Goal: Obtain resource: Download file/media

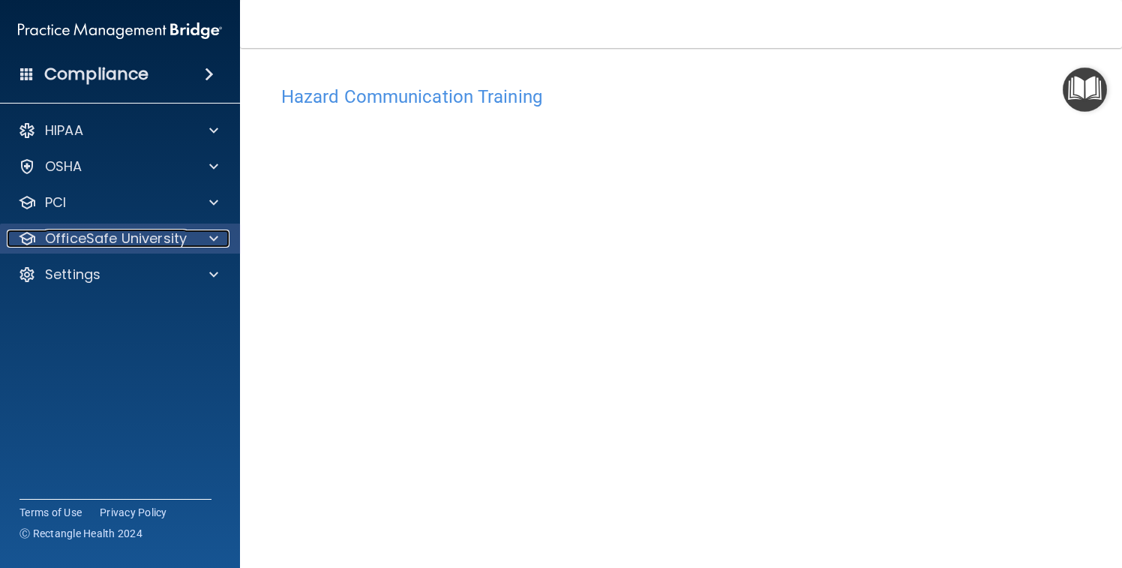
click at [200, 230] on div at bounding box center [211, 238] width 37 height 18
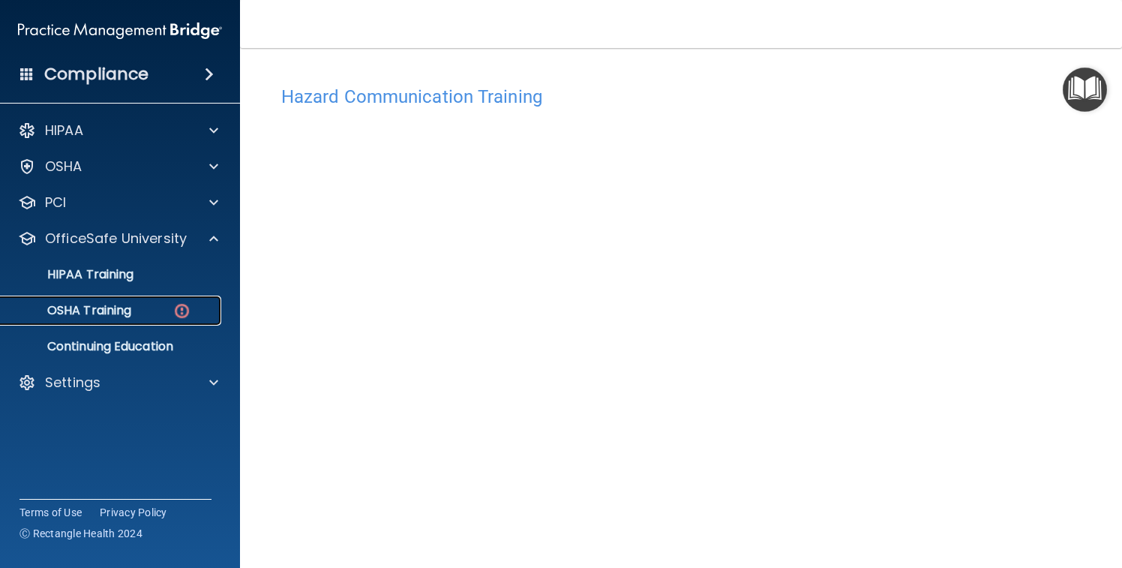
click at [157, 316] on div "OSHA Training" at bounding box center [112, 310] width 205 height 15
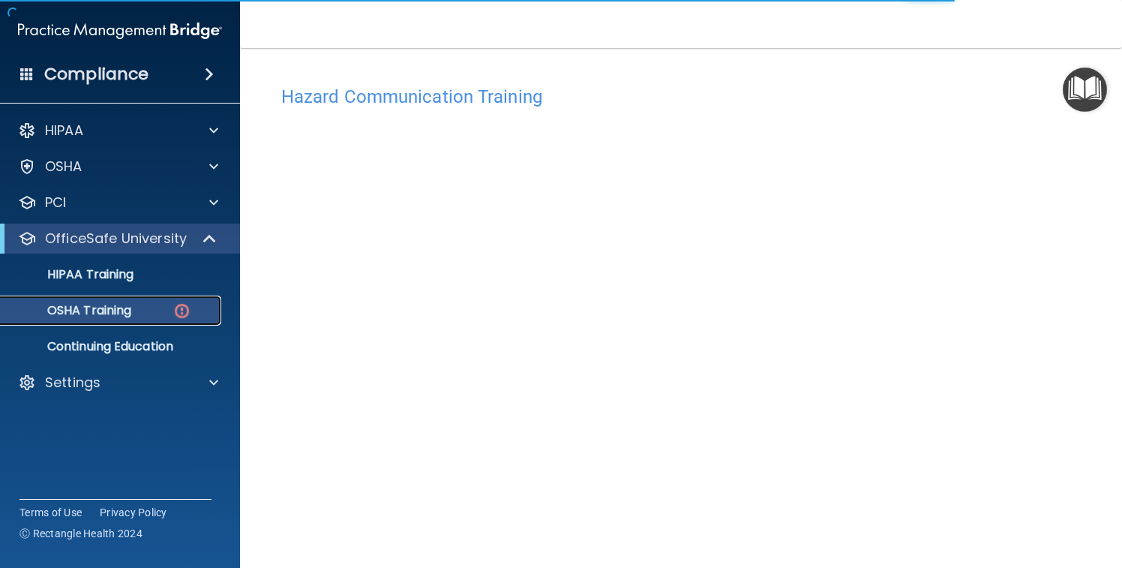
click at [94, 315] on p "OSHA Training" at bounding box center [70, 310] width 121 height 15
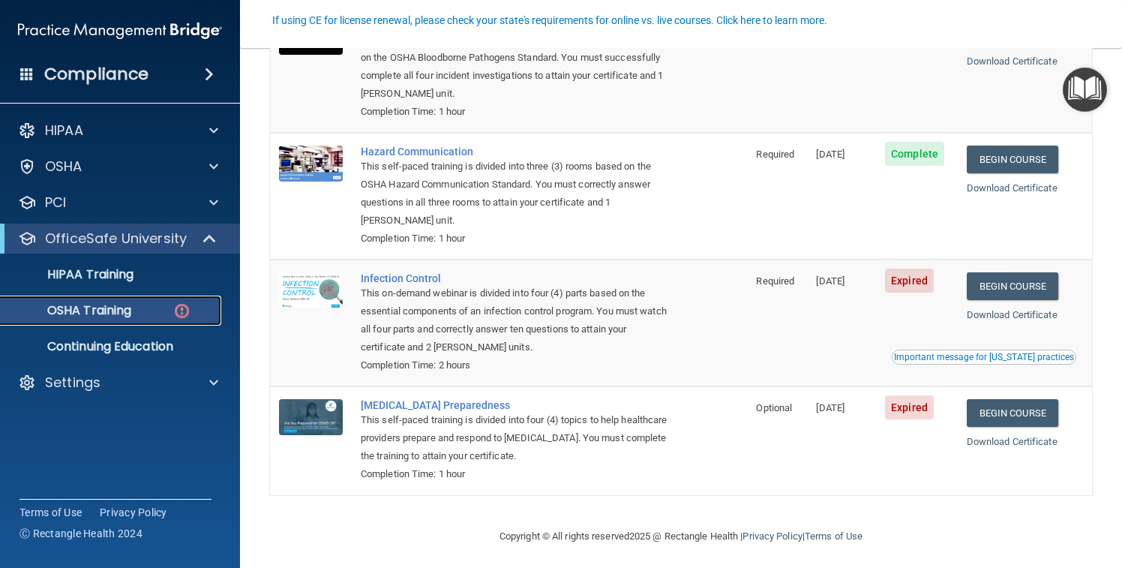
scroll to position [210, 0]
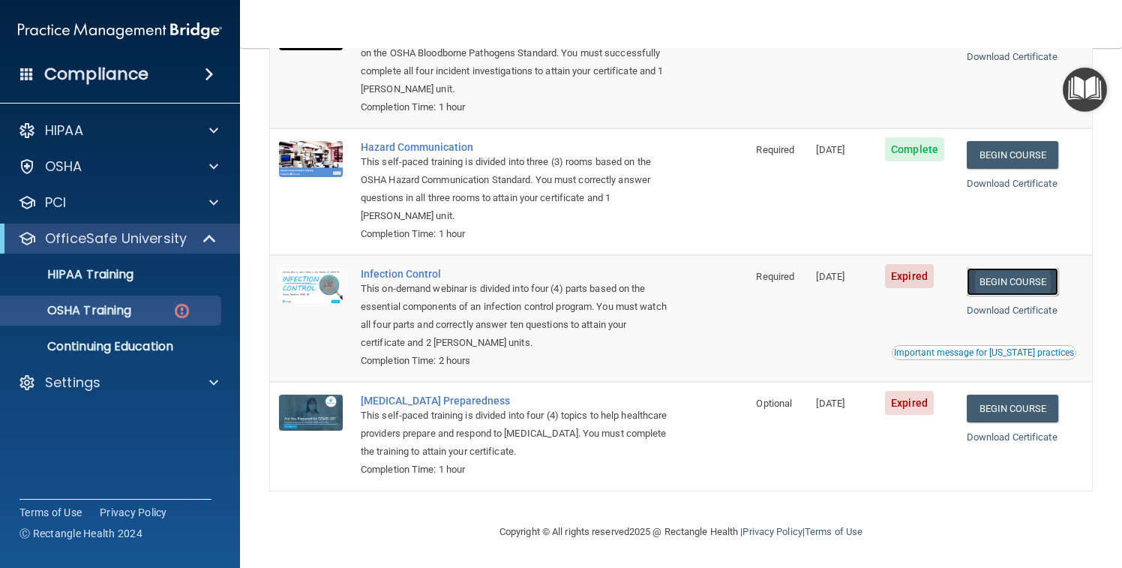
click at [1022, 284] on link "Begin Course" at bounding box center [1011, 282] width 91 height 28
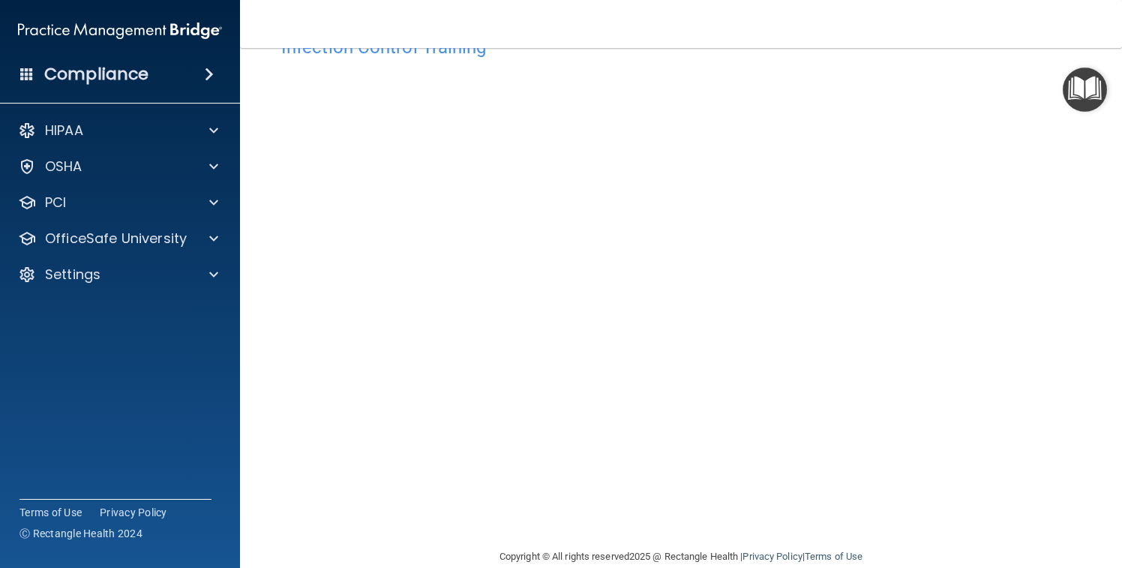
scroll to position [54, 0]
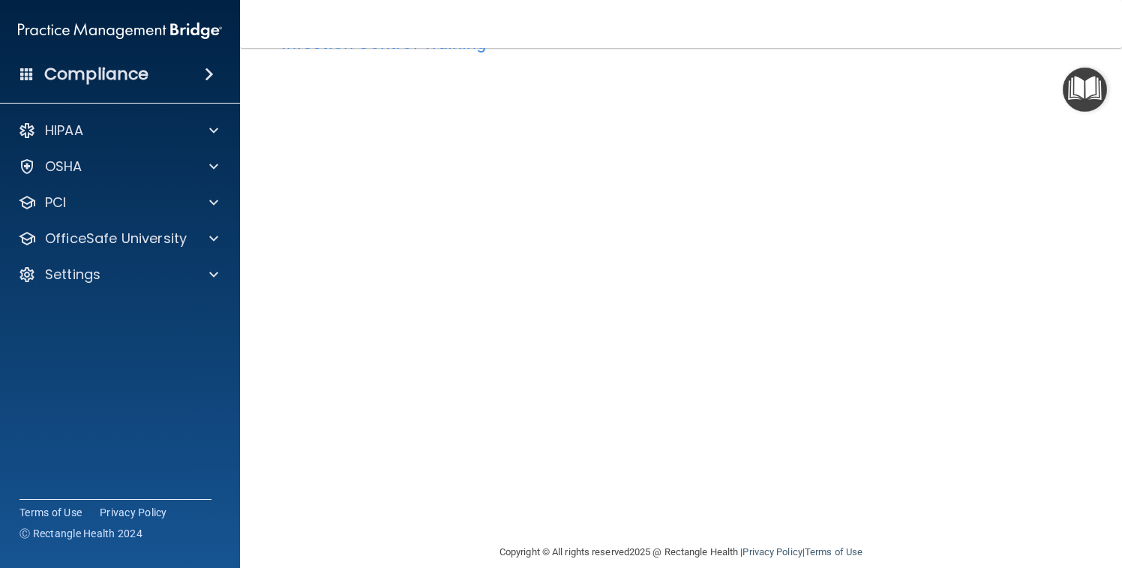
click at [172, 256] on div "HIPAA Documents and Policies Report an Incident Business Associates Emergency P…" at bounding box center [120, 205] width 241 height 192
click at [172, 243] on p "OfficeSafe University" at bounding box center [116, 238] width 142 height 18
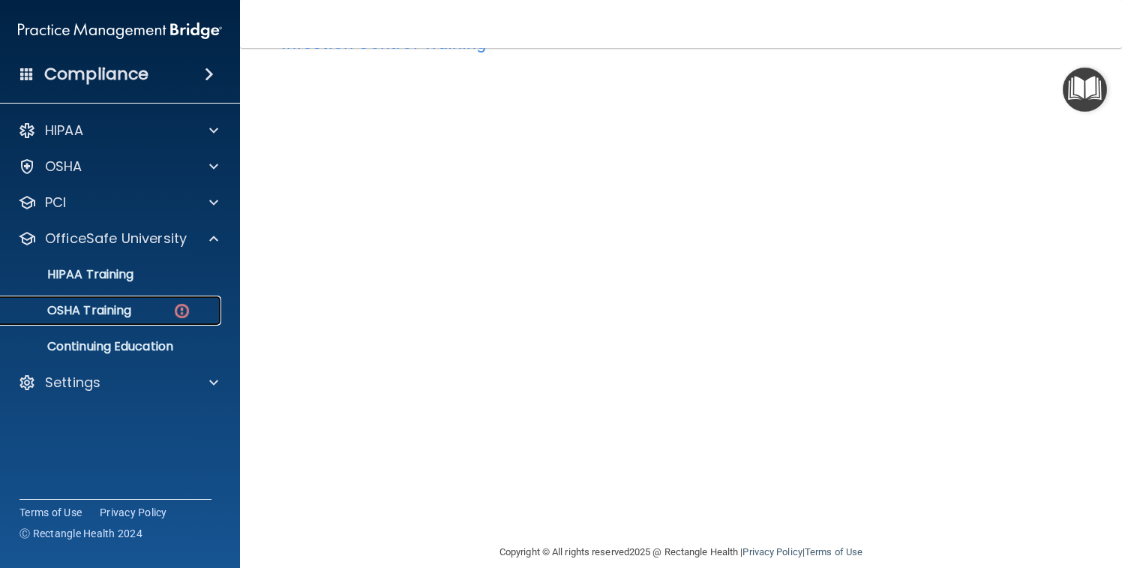
click at [169, 308] on div "OSHA Training" at bounding box center [112, 310] width 205 height 15
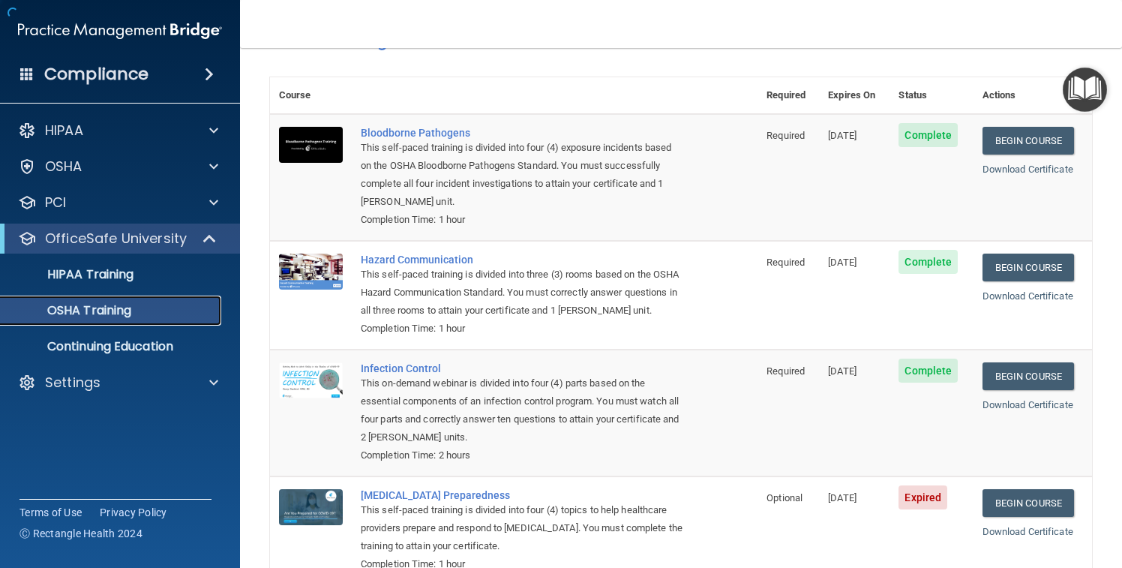
scroll to position [148, 0]
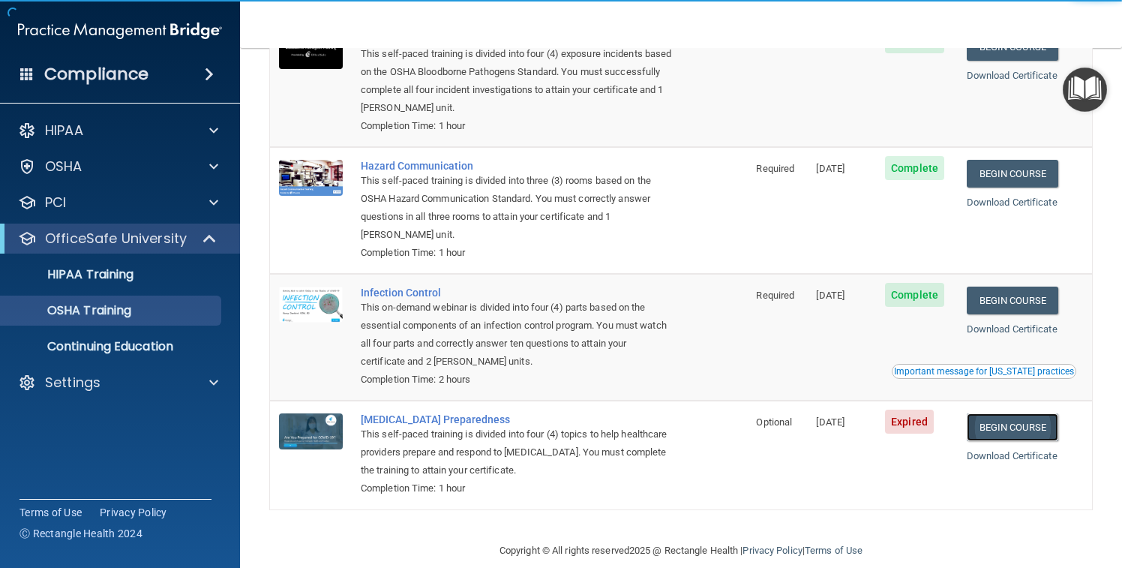
click at [1015, 421] on link "Begin Course" at bounding box center [1011, 427] width 91 height 28
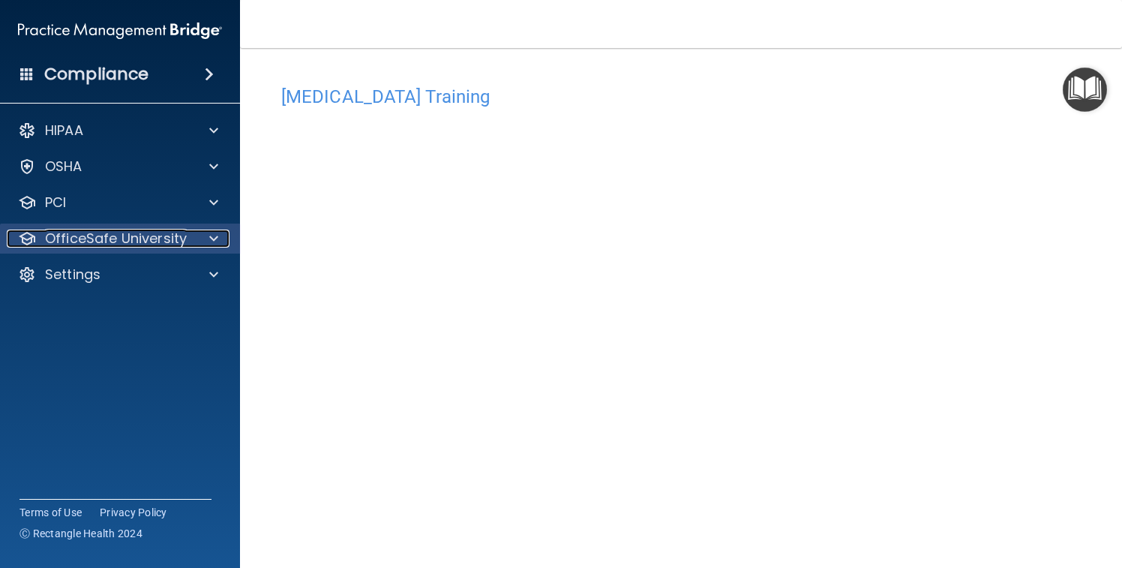
click at [178, 236] on p "OfficeSafe University" at bounding box center [116, 238] width 142 height 18
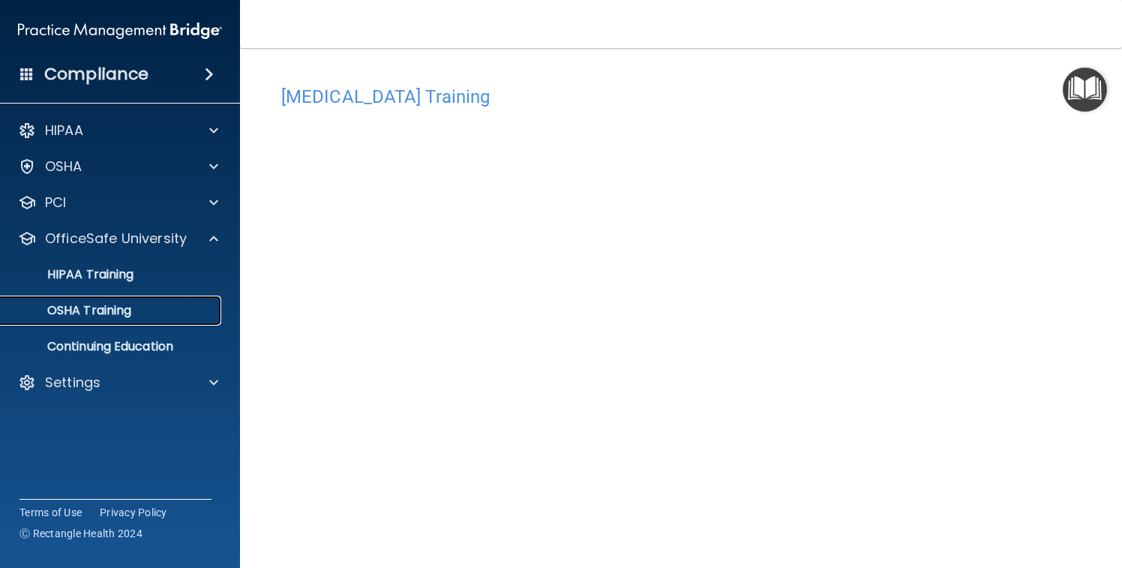
click at [111, 314] on p "OSHA Training" at bounding box center [70, 310] width 121 height 15
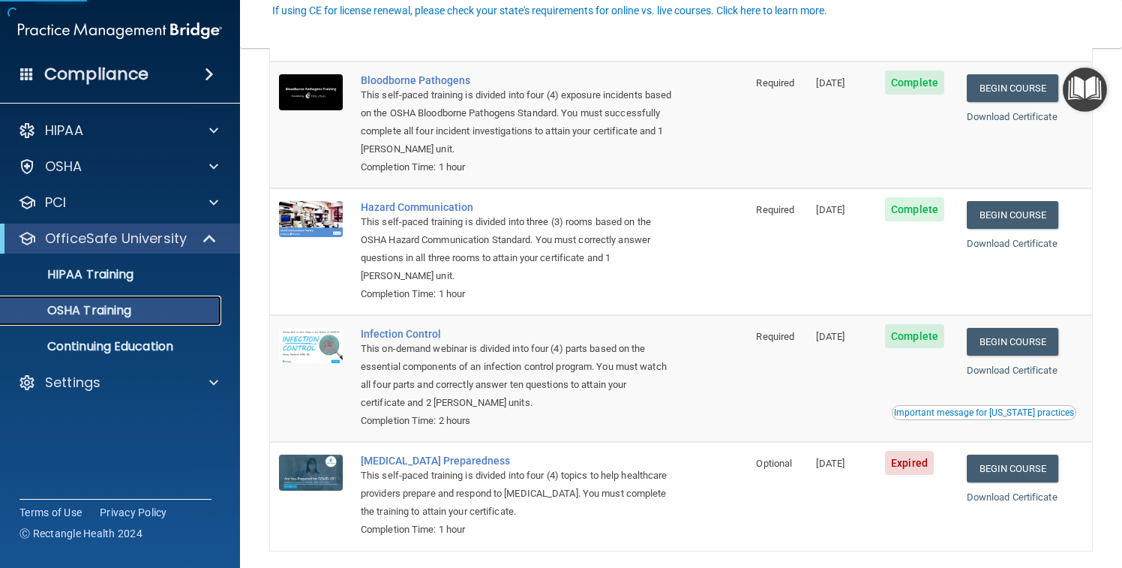
scroll to position [112, 0]
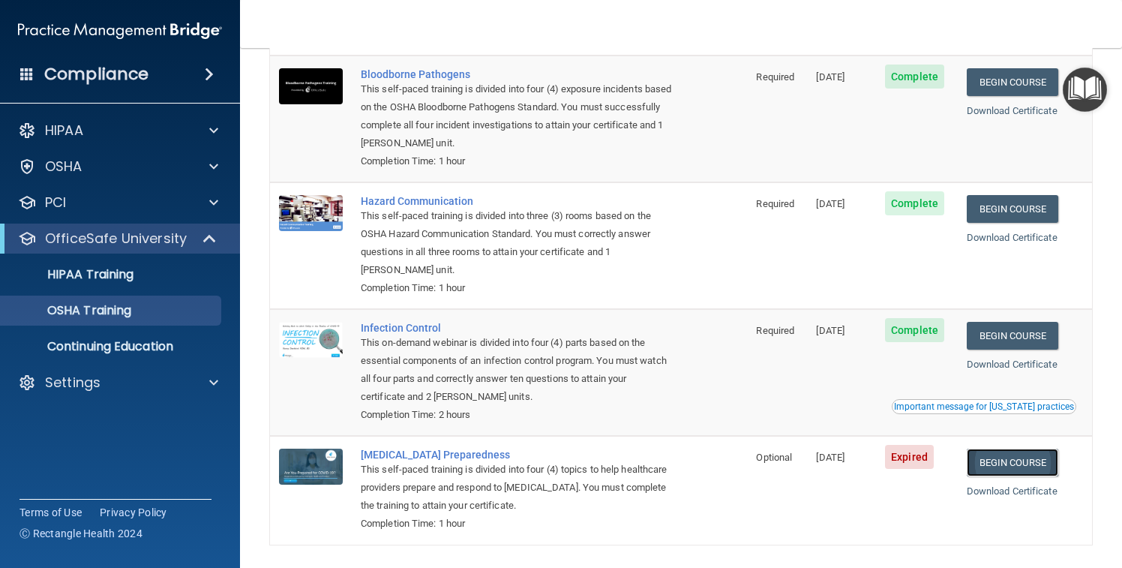
click at [1000, 475] on link "Begin Course" at bounding box center [1011, 462] width 91 height 28
click at [1015, 460] on link "Begin Course" at bounding box center [1011, 462] width 91 height 28
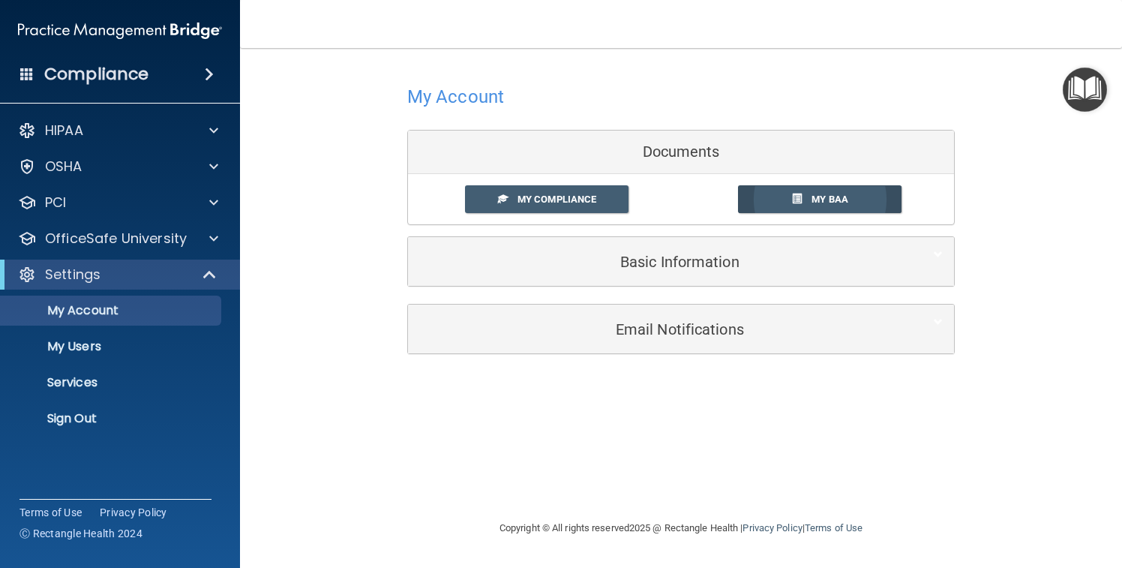
click at [801, 198] on span at bounding box center [797, 198] width 10 height 10
click at [100, 223] on div "HIPAA Documents and Policies Report an Incident Business Associates Emergency P…" at bounding box center [120, 277] width 241 height 336
click at [95, 232] on p "OfficeSafe University" at bounding box center [116, 238] width 142 height 18
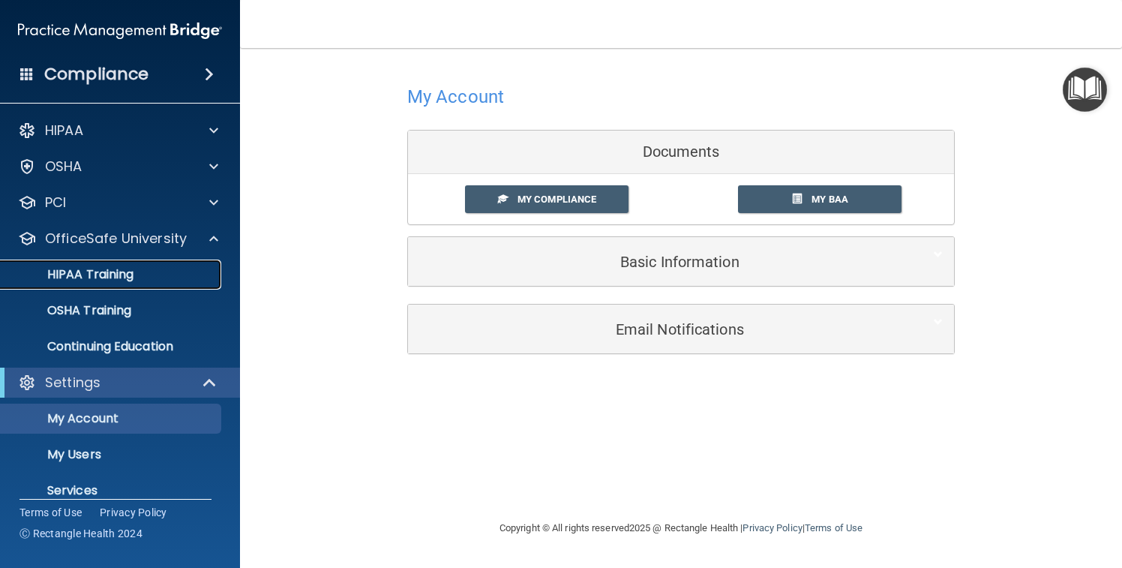
click at [120, 287] on link "HIPAA Training" at bounding box center [103, 274] width 236 height 30
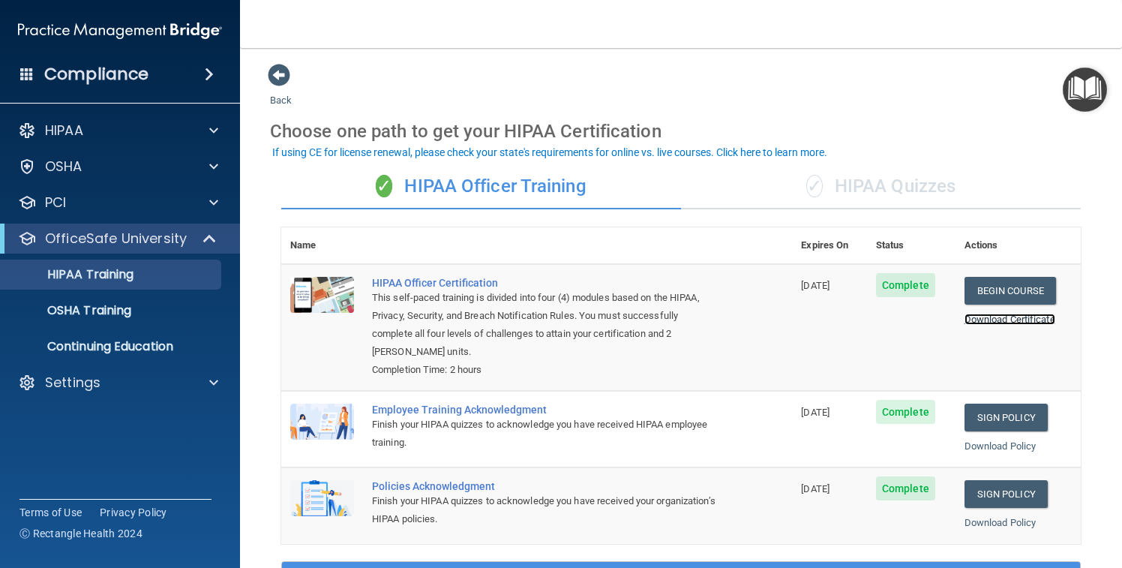
click at [1017, 317] on link "Download Certificate" at bounding box center [1009, 318] width 91 height 11
click at [1013, 441] on link "Download Policy" at bounding box center [1000, 445] width 72 height 11
click at [1009, 520] on link "Download Policy" at bounding box center [1000, 522] width 72 height 11
click at [113, 304] on p "OSHA Training" at bounding box center [70, 310] width 121 height 15
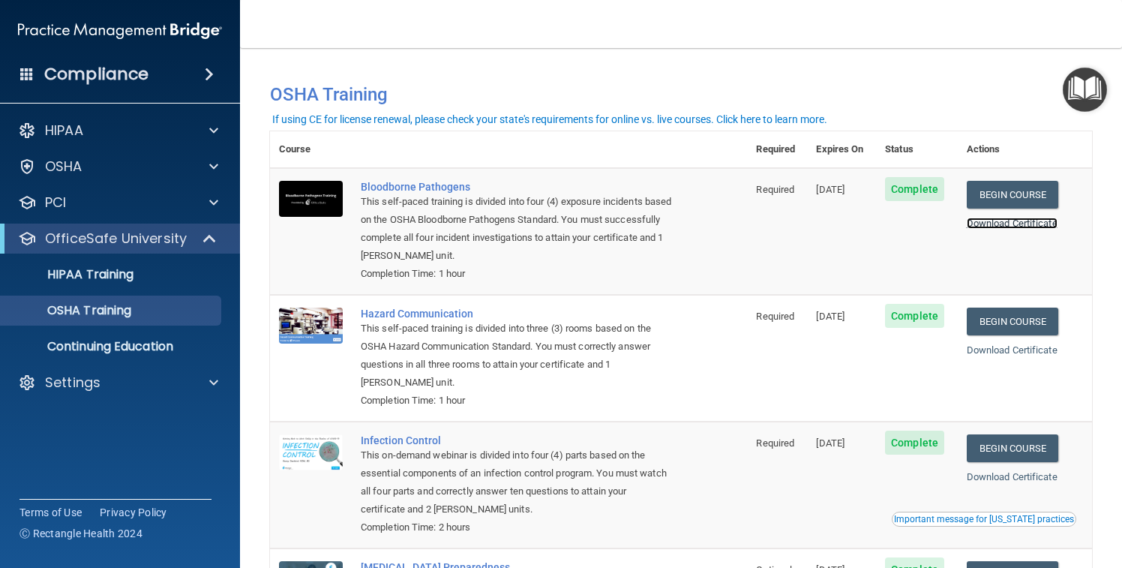
click at [996, 228] on link "Download Certificate" at bounding box center [1011, 222] width 91 height 11
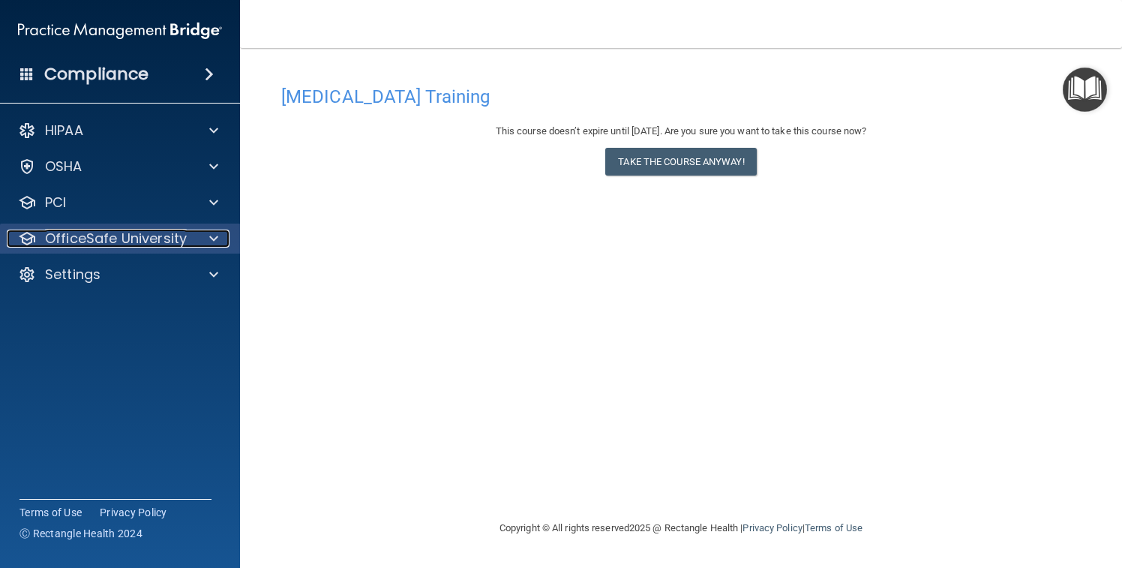
click at [70, 240] on p "OfficeSafe University" at bounding box center [116, 238] width 142 height 18
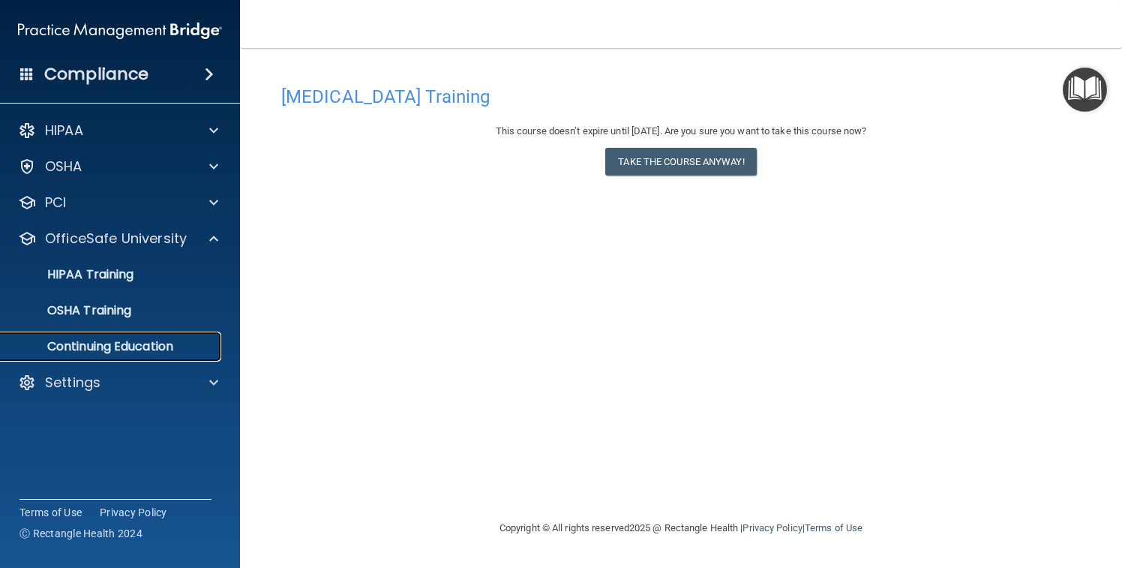
click at [159, 352] on p "Continuing Education" at bounding box center [112, 346] width 205 height 15
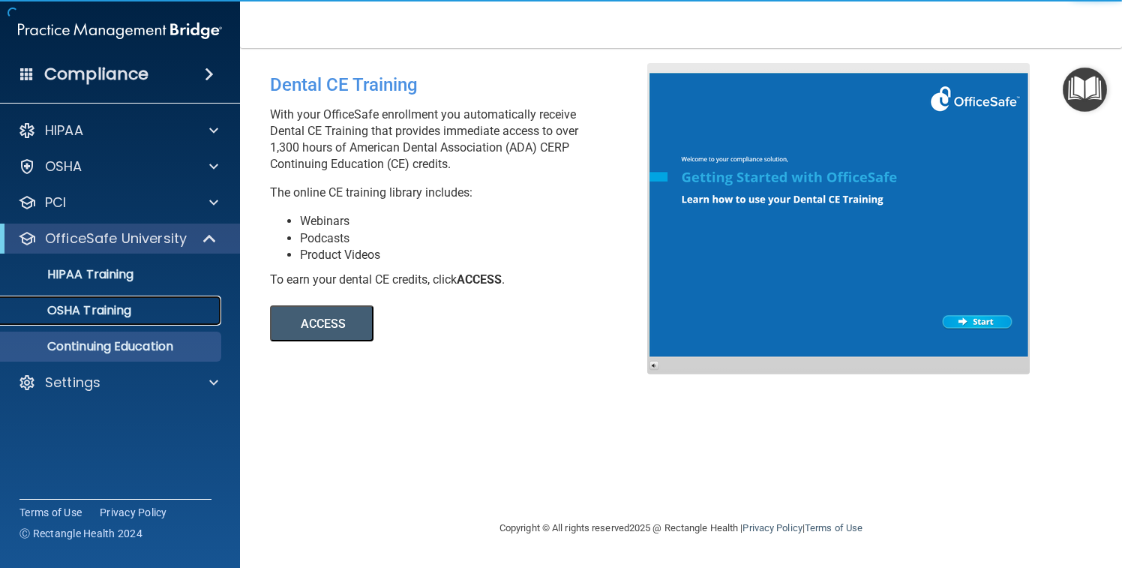
click at [139, 313] on div "OSHA Training" at bounding box center [112, 310] width 205 height 15
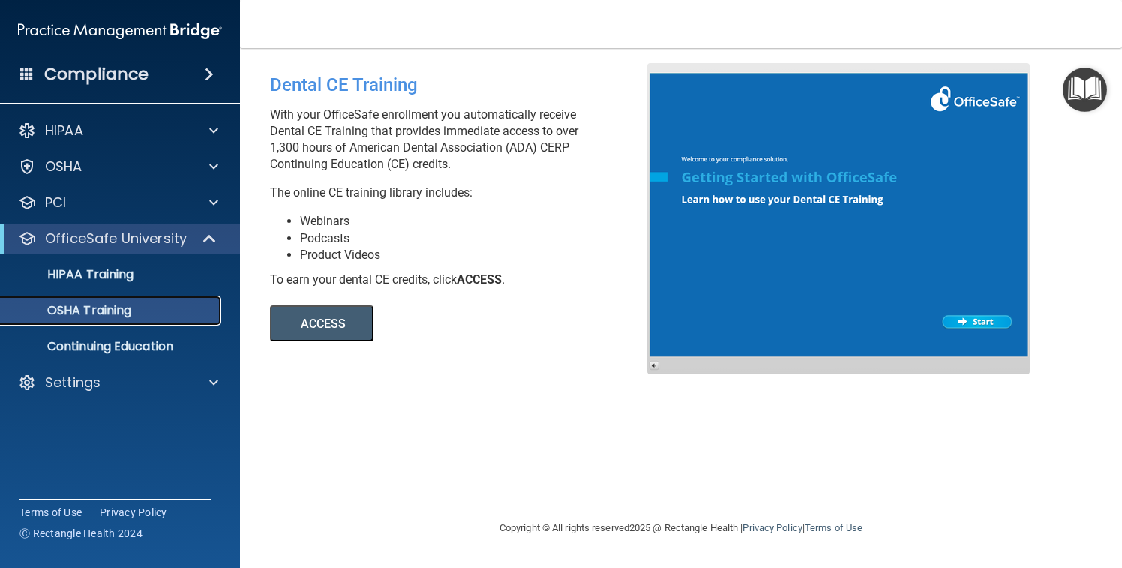
click at [139, 313] on div "OSHA Training" at bounding box center [112, 310] width 205 height 15
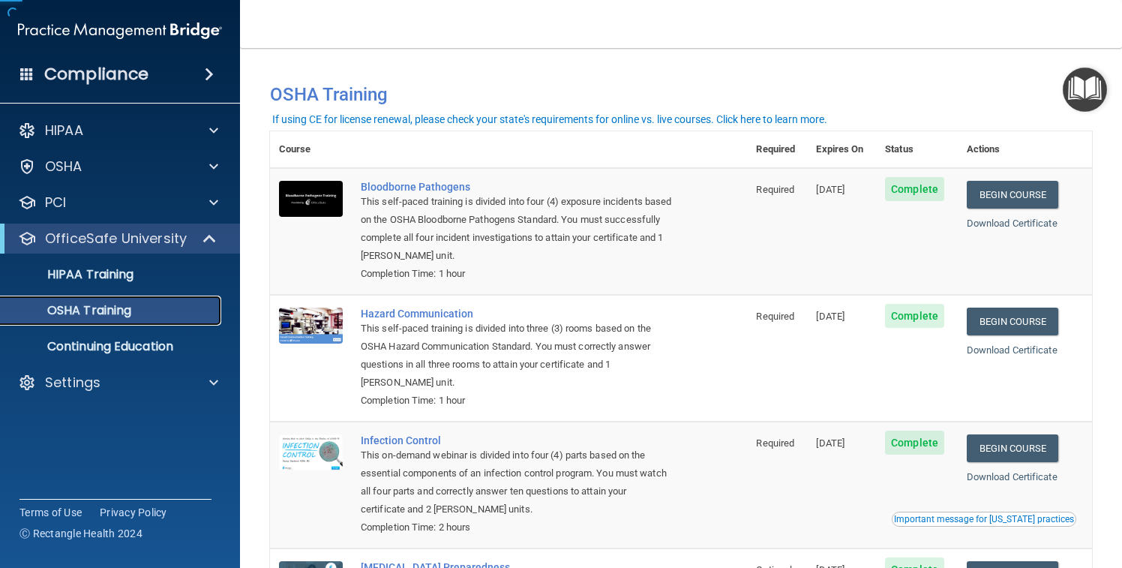
click at [139, 313] on div "OSHA Training" at bounding box center [112, 310] width 205 height 15
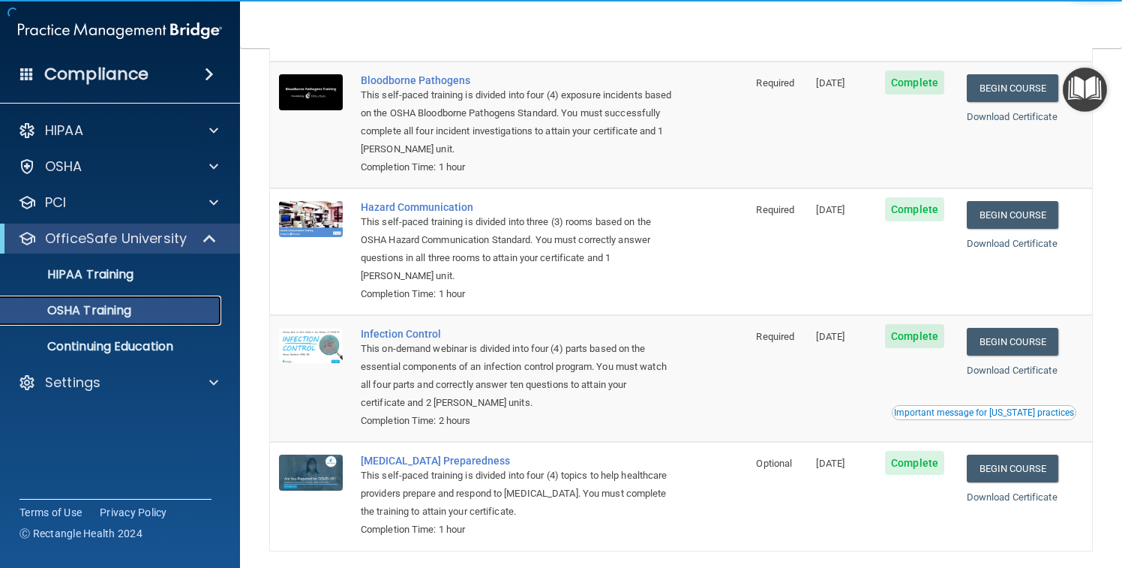
scroll to position [168, 0]
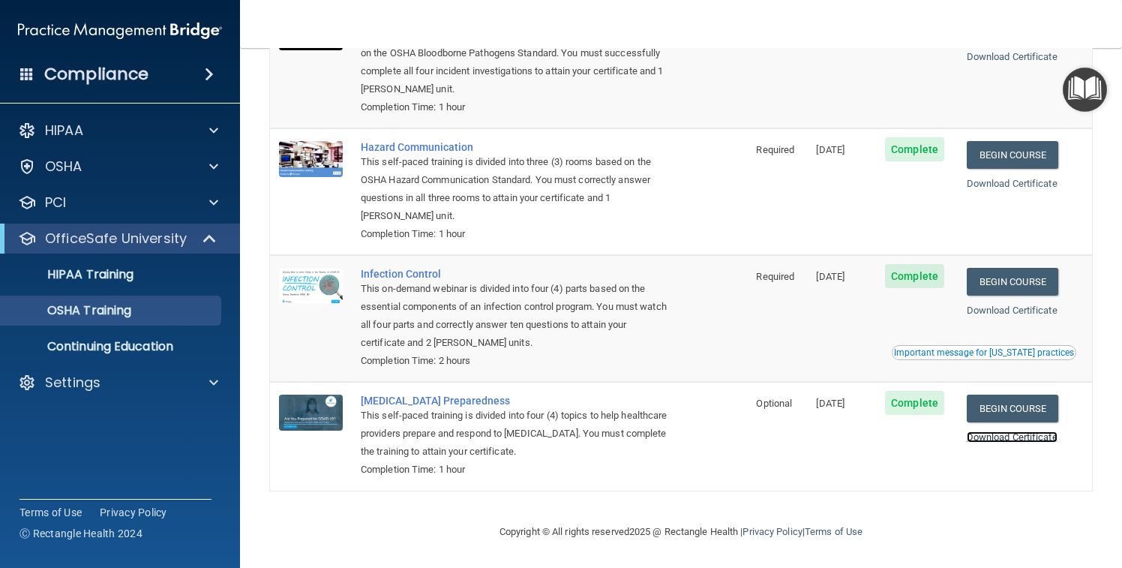
click at [1057, 435] on link "Download Certificate" at bounding box center [1011, 436] width 91 height 11
click at [1019, 310] on link "Download Certificate" at bounding box center [1011, 309] width 91 height 11
